Goal: Information Seeking & Learning: Learn about a topic

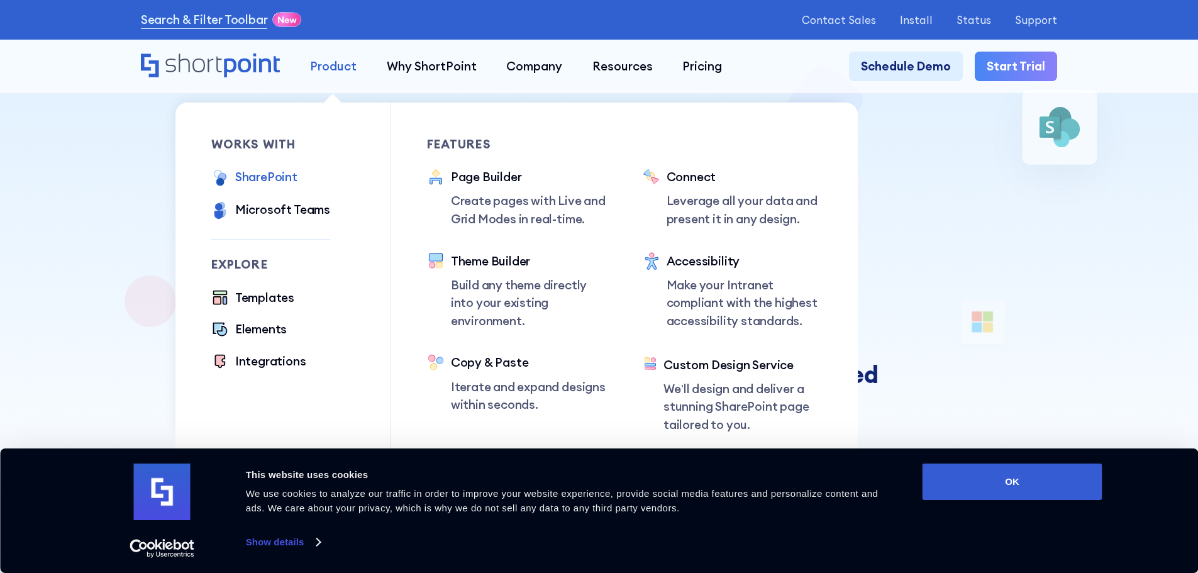
click at [340, 70] on div "Product" at bounding box center [333, 66] width 47 height 18
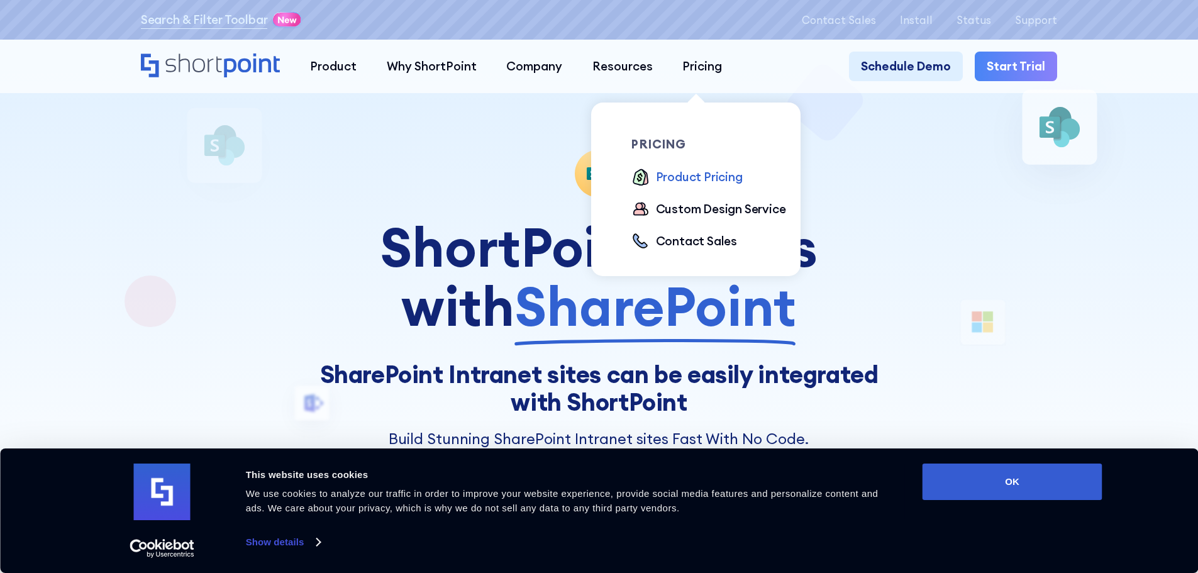
click at [685, 179] on div "Product Pricing" at bounding box center [699, 177] width 87 height 18
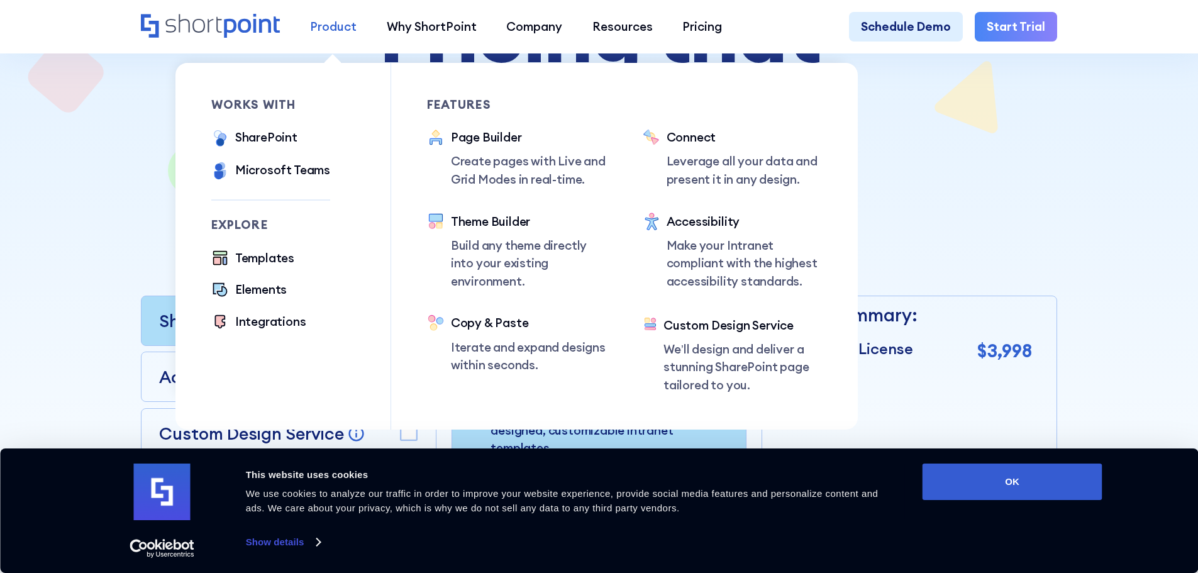
scroll to position [252, 0]
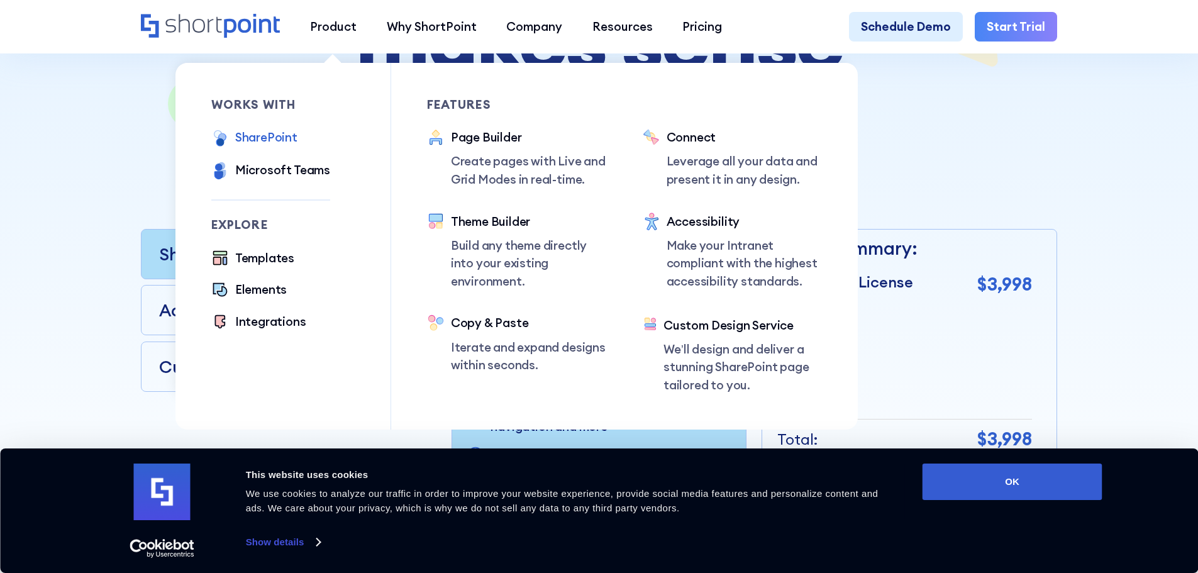
click at [263, 142] on div "SharePoint" at bounding box center [266, 137] width 62 height 18
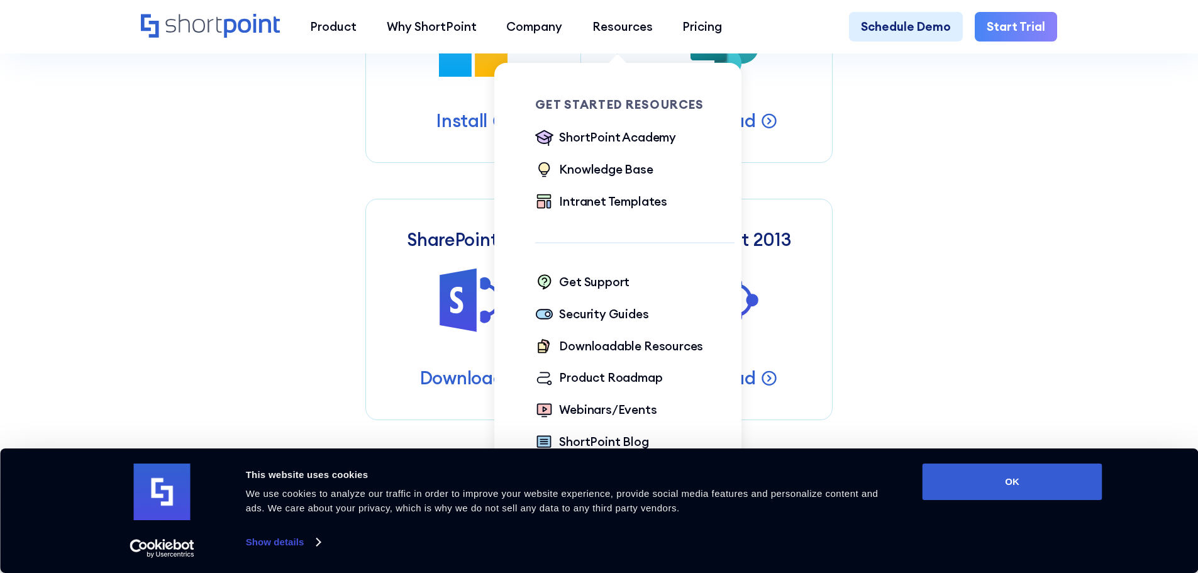
scroll to position [881, 0]
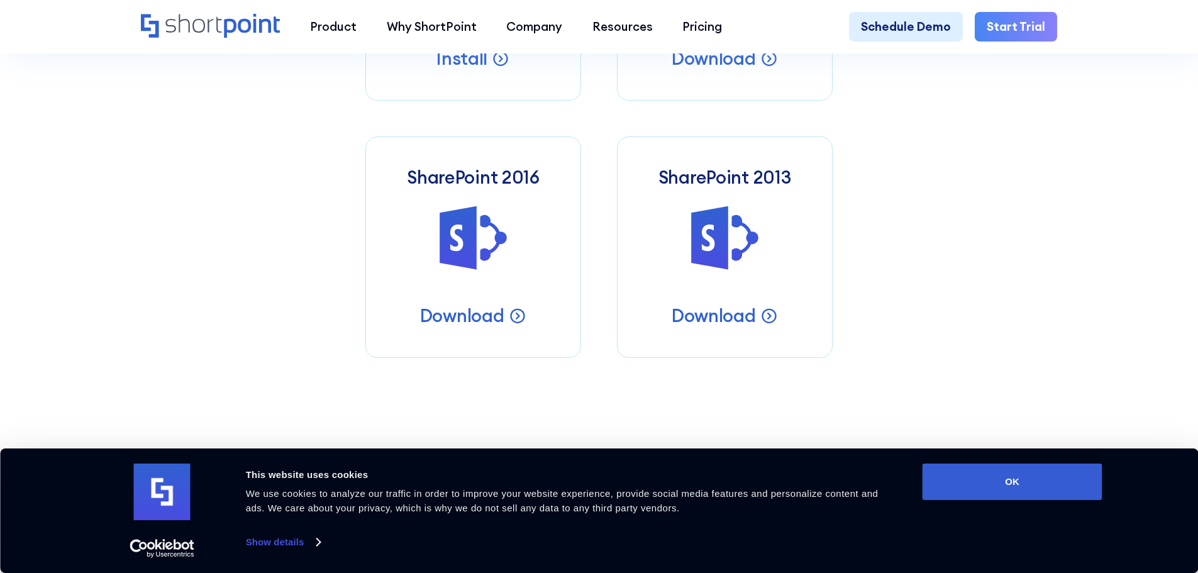
drag, startPoint x: 998, startPoint y: 181, endPoint x: 990, endPoint y: 172, distance: 12.5
click at [998, 181] on div "Get Shortpoint for Sharepoint Choose your Environment Microsoft 365 Microsoft 3…" at bounding box center [599, 68] width 917 height 579
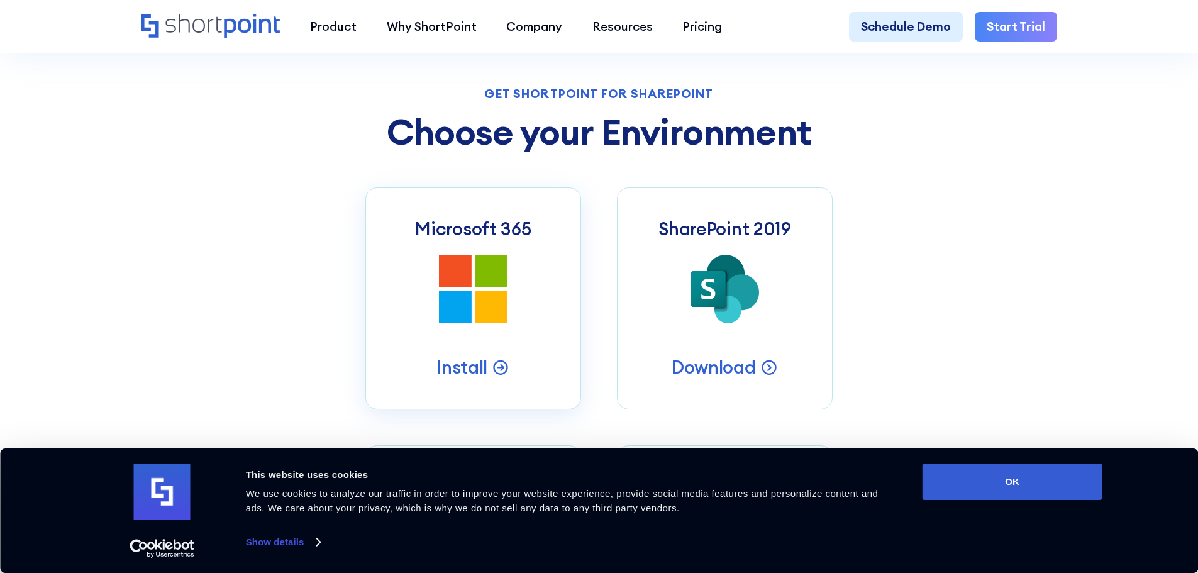
scroll to position [629, 0]
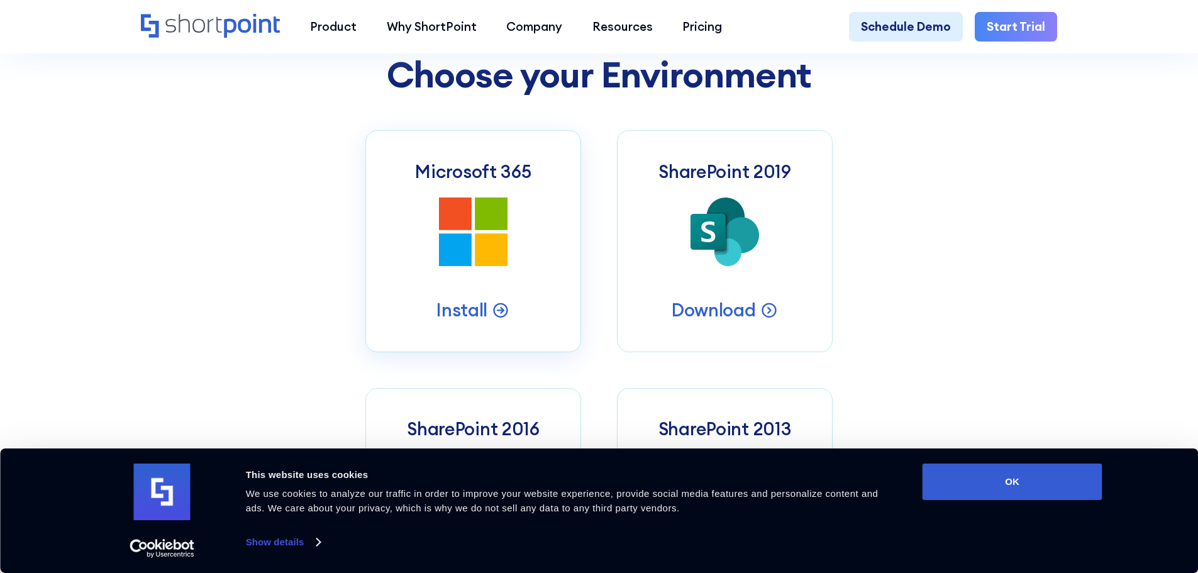
click at [479, 230] on icon at bounding box center [491, 214] width 33 height 33
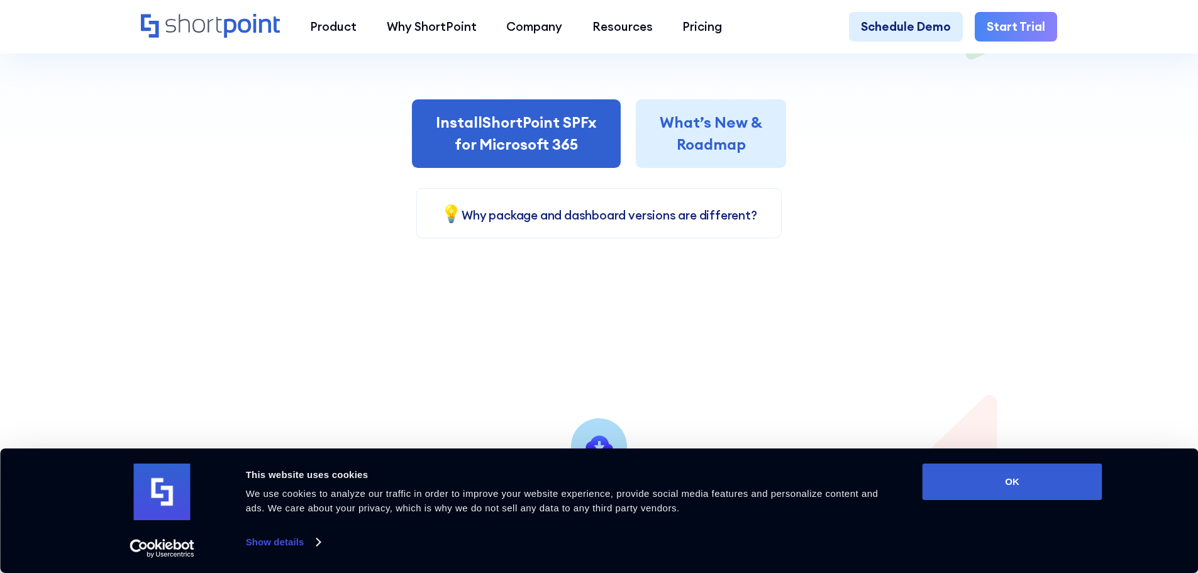
scroll to position [417, 0]
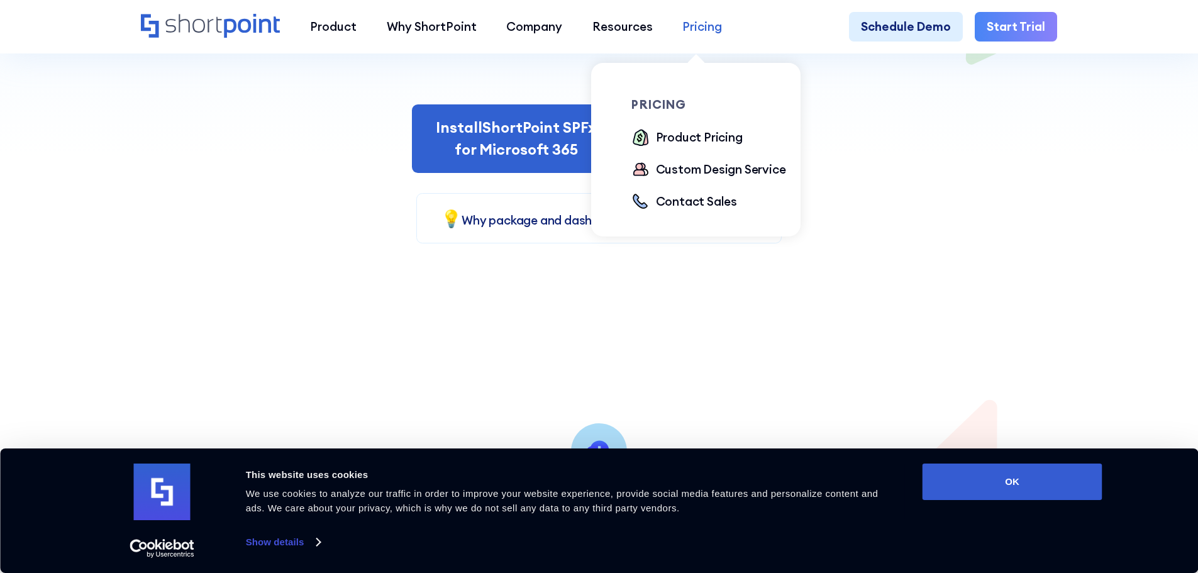
click at [695, 23] on div "Pricing" at bounding box center [703, 27] width 40 height 18
click at [702, 141] on div "Product Pricing" at bounding box center [699, 137] width 87 height 18
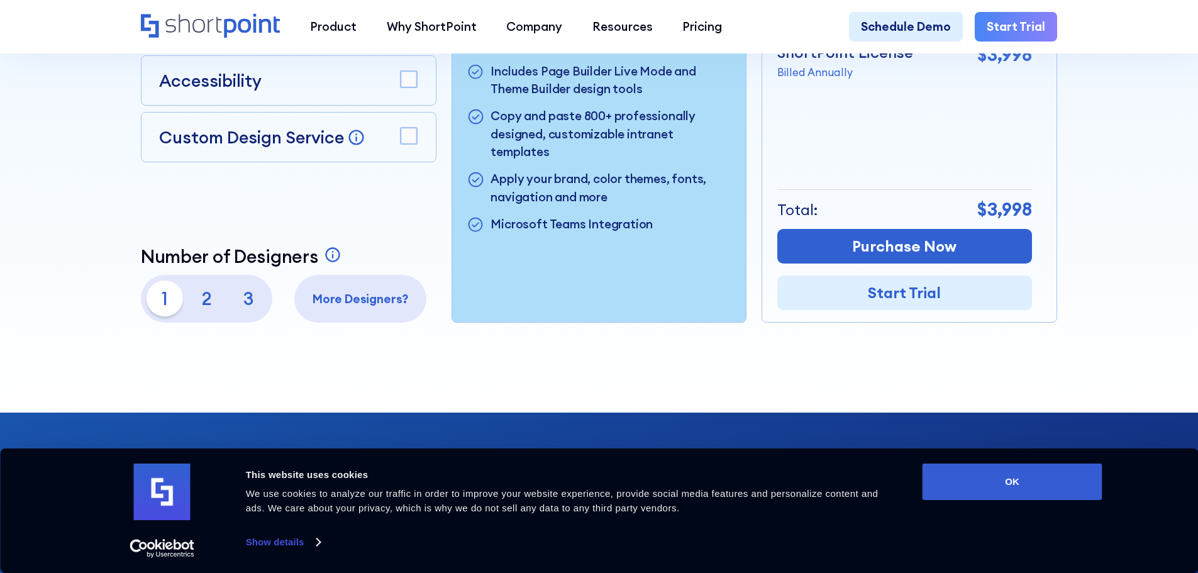
scroll to position [377, 0]
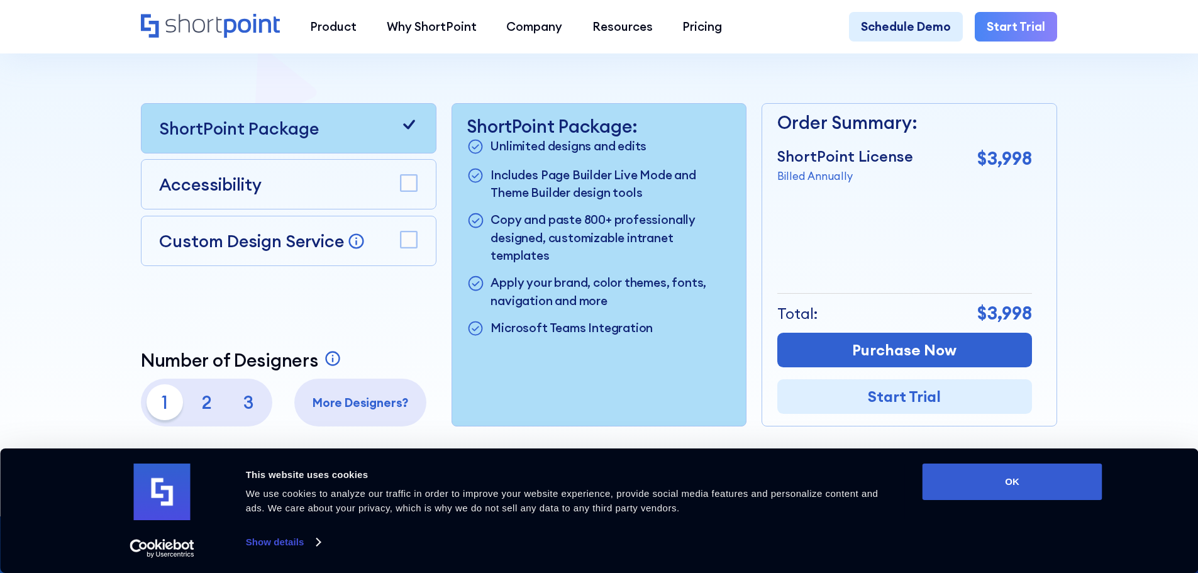
click at [202, 410] on p "2" at bounding box center [207, 402] width 36 height 36
click at [244, 404] on p "3" at bounding box center [249, 402] width 36 height 36
click at [199, 411] on p "2" at bounding box center [207, 402] width 36 height 36
click at [169, 404] on p "1" at bounding box center [165, 402] width 36 height 36
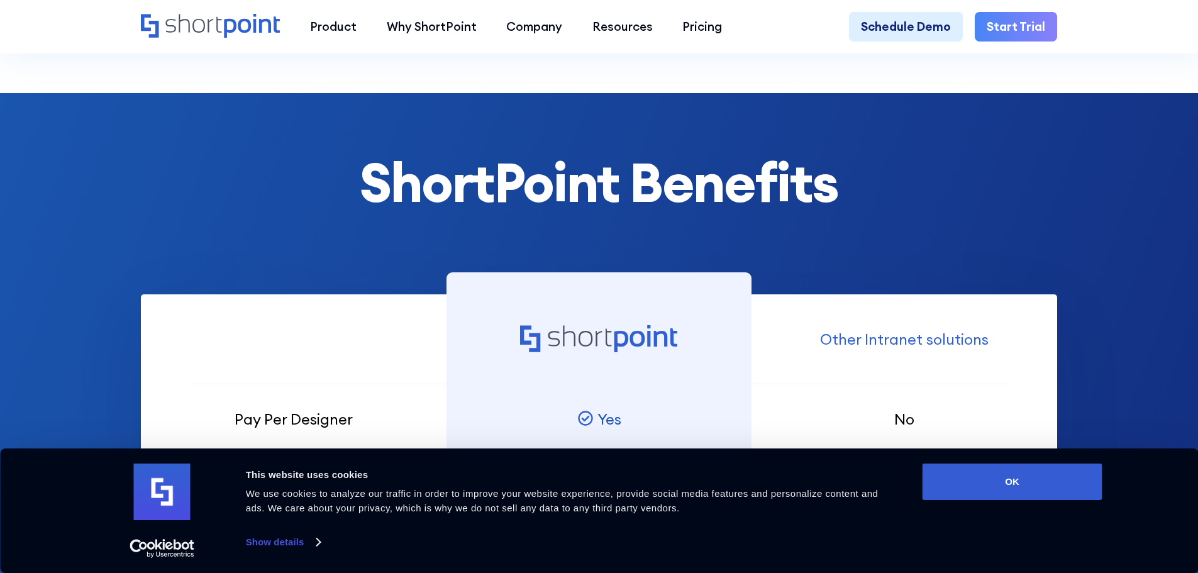
scroll to position [629, 0]
